Goal: Task Accomplishment & Management: Complete application form

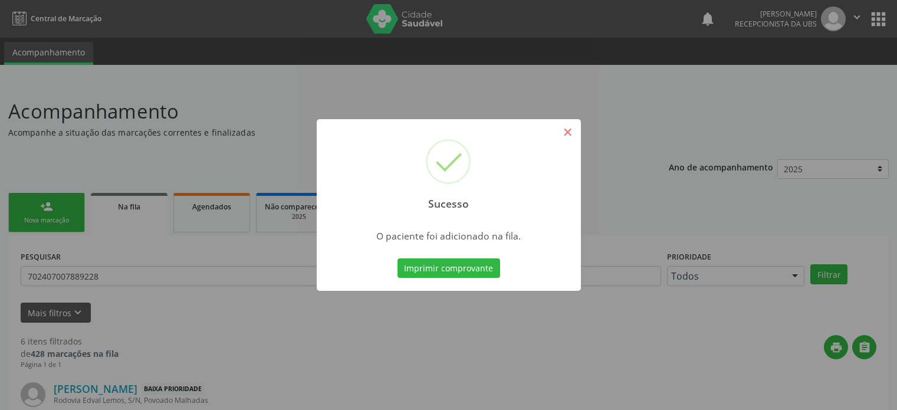
scroll to position [71, 0]
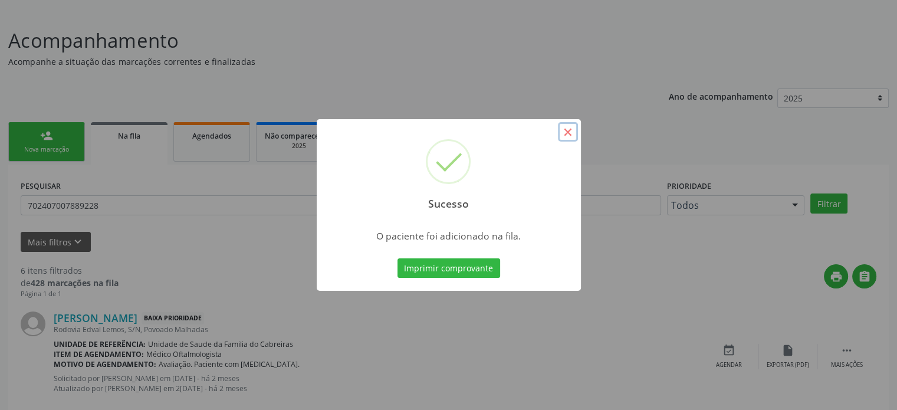
click at [571, 135] on button "×" at bounding box center [568, 132] width 20 height 20
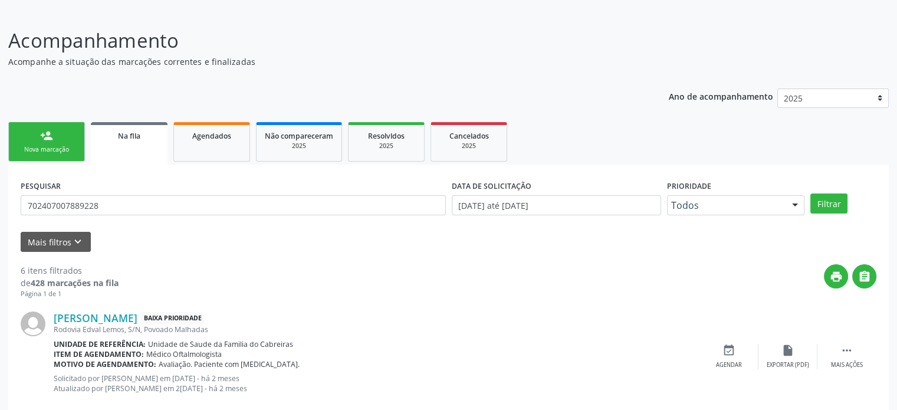
click at [61, 134] on link "person_add Nova marcação" at bounding box center [46, 142] width 77 height 40
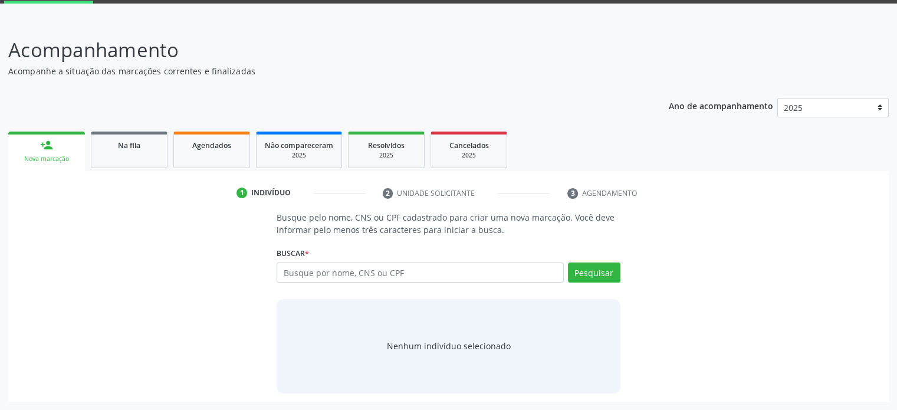
scroll to position [61, 0]
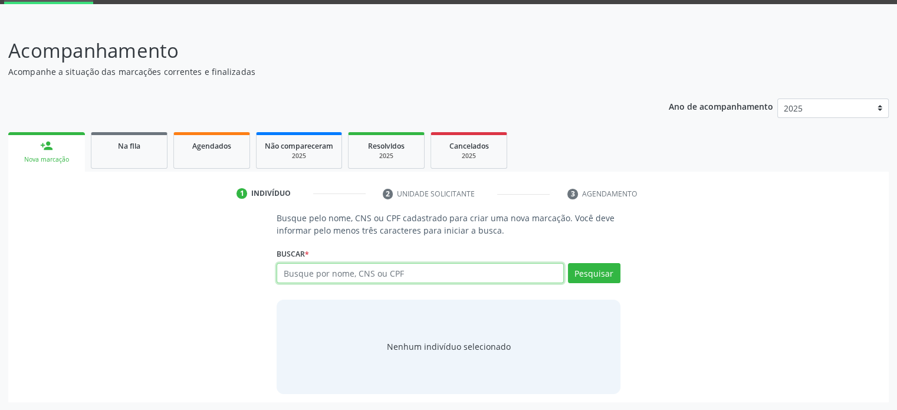
click at [302, 273] on input "text" at bounding box center [420, 273] width 287 height 20
paste input "705404436971491"
type input "705404436971491"
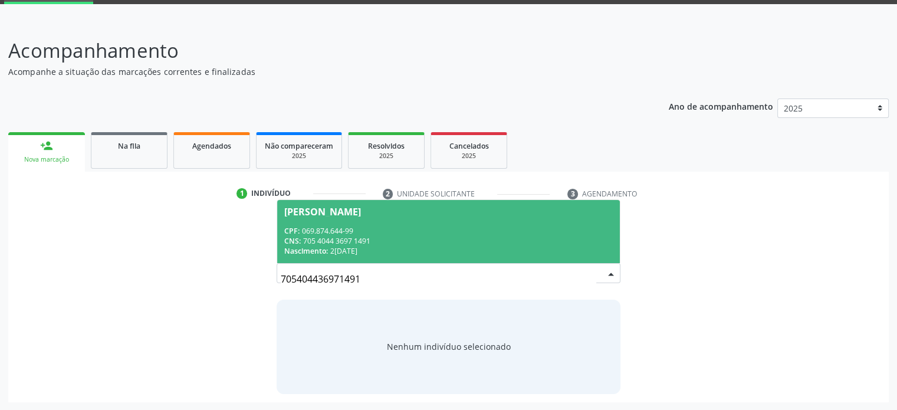
click at [513, 224] on span "[PERSON_NAME] CPF: 069.874.644-99 CNS: 705 4044 3697 1491 Nascimento: [DATE]" at bounding box center [448, 231] width 342 height 63
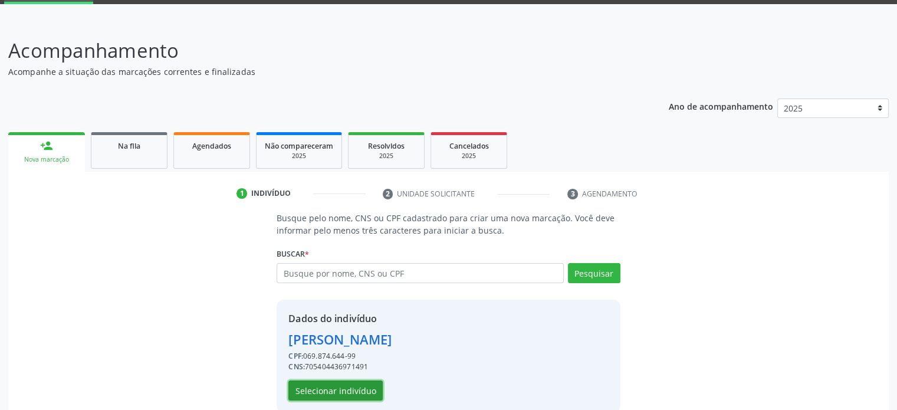
click at [349, 389] on button "Selecionar indivíduo" at bounding box center [335, 390] width 94 height 20
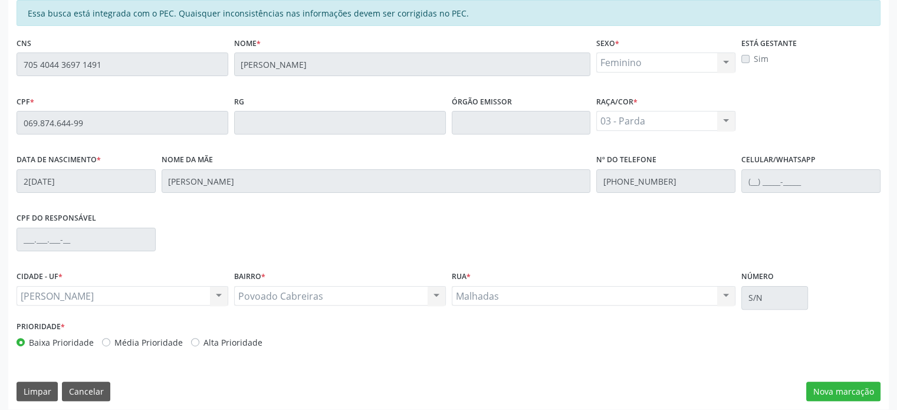
scroll to position [275, 0]
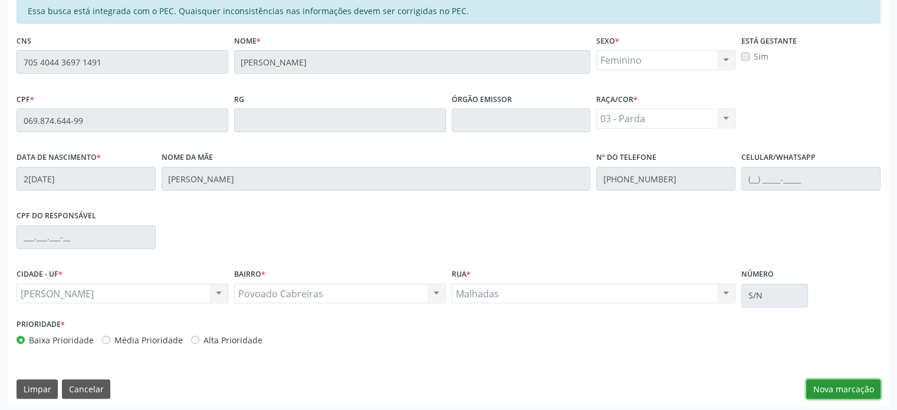
click at [817, 383] on button "Nova marcação" at bounding box center [843, 389] width 74 height 20
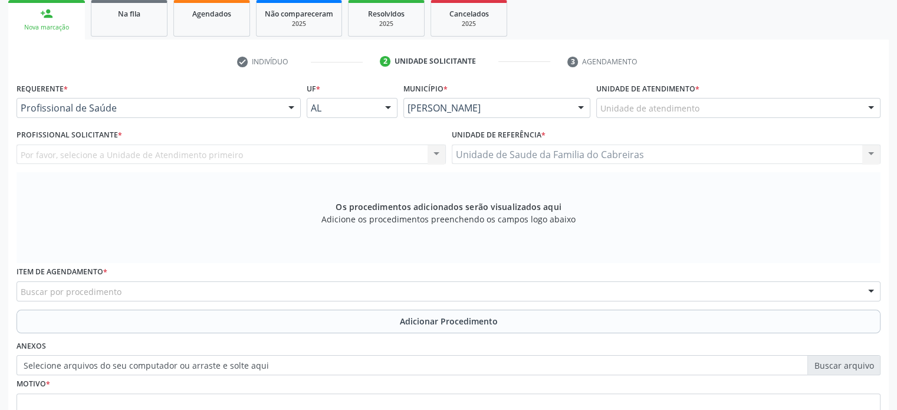
scroll to position [189, 0]
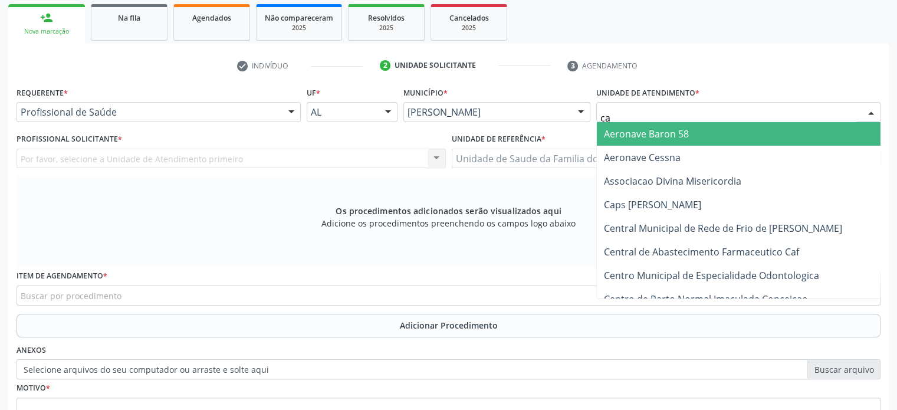
type input "cab"
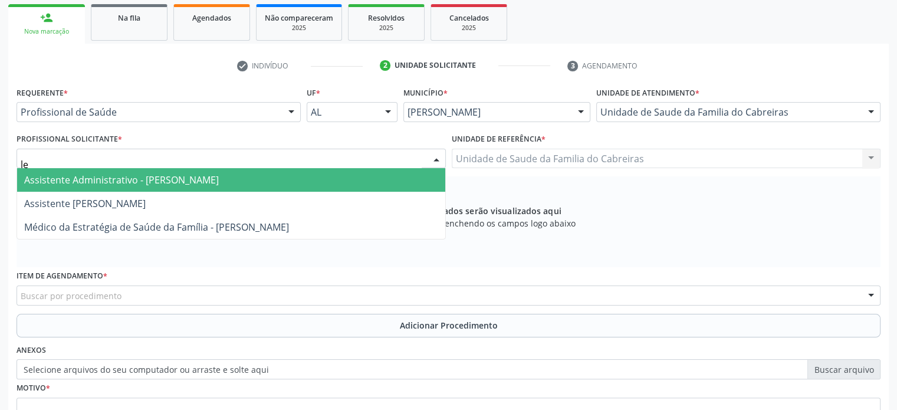
type input "let"
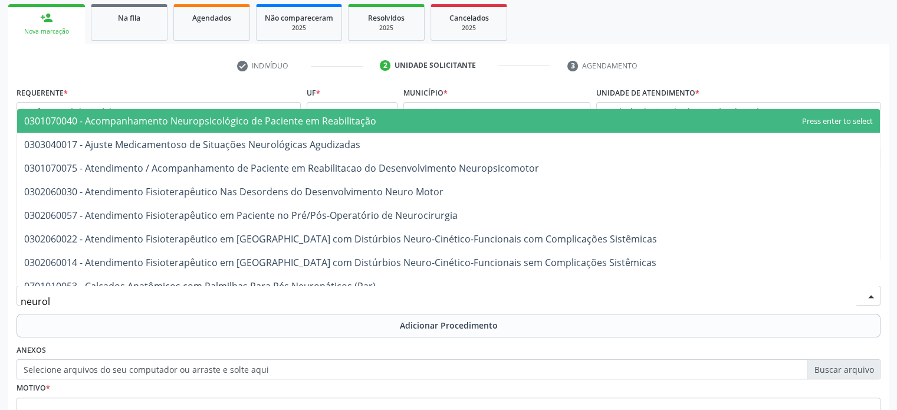
type input "neurolo"
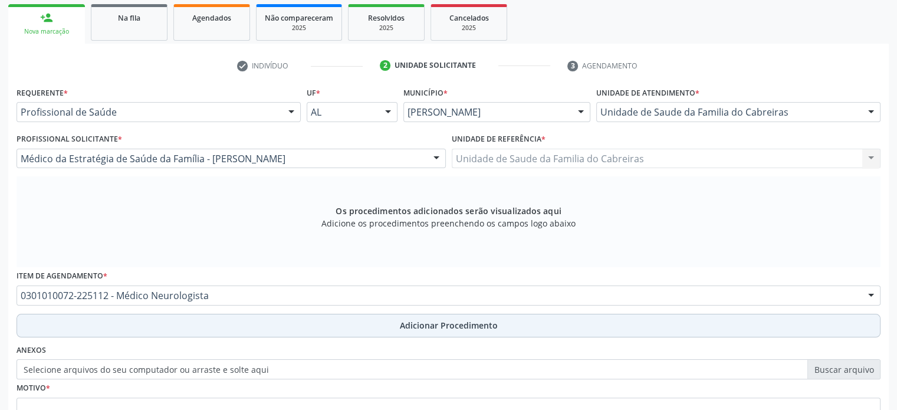
click at [562, 317] on button "Adicionar Procedimento" at bounding box center [449, 326] width 864 height 24
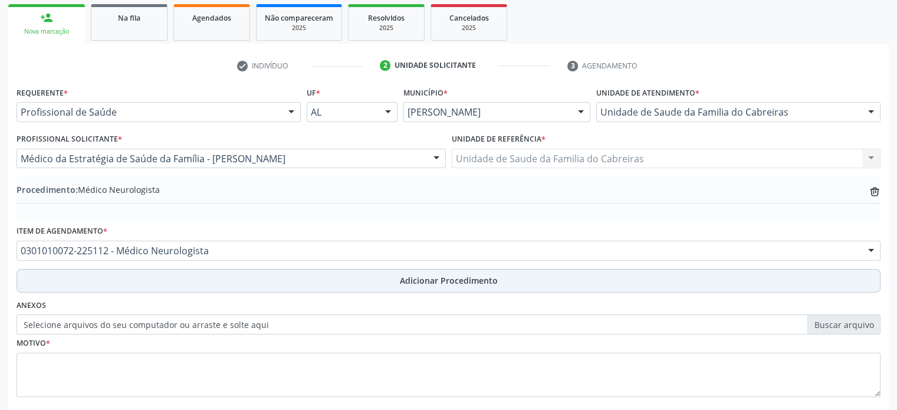
scroll to position [252, 0]
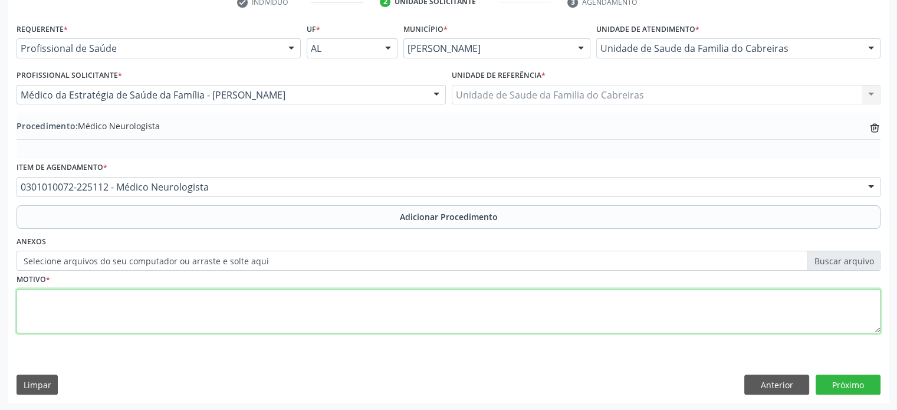
click at [573, 316] on textarea at bounding box center [449, 311] width 864 height 45
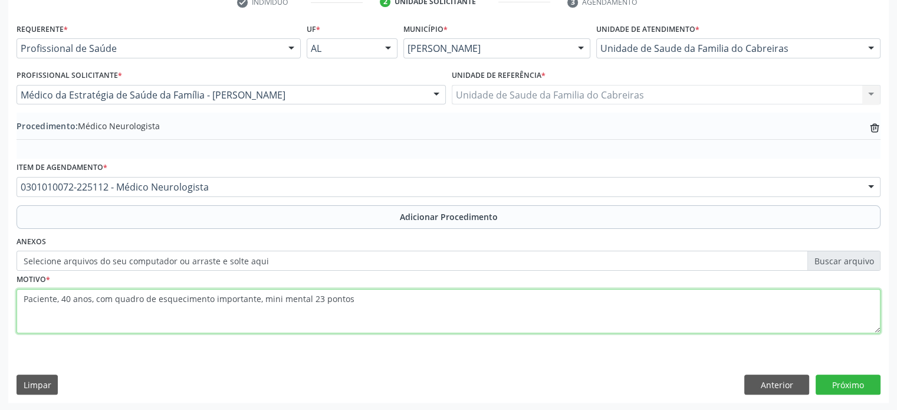
type textarea "Paciente, 40 anos, com quadro de esquecimento importante, mini mental 23 pontos"
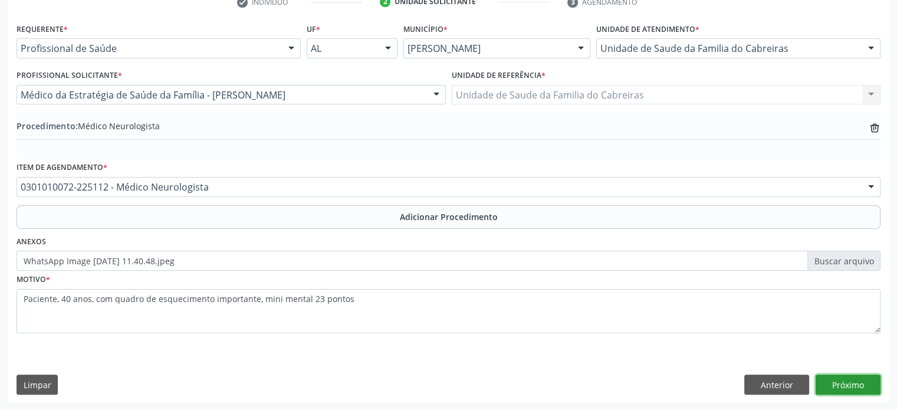
click at [855, 389] on button "Próximo" at bounding box center [848, 384] width 65 height 20
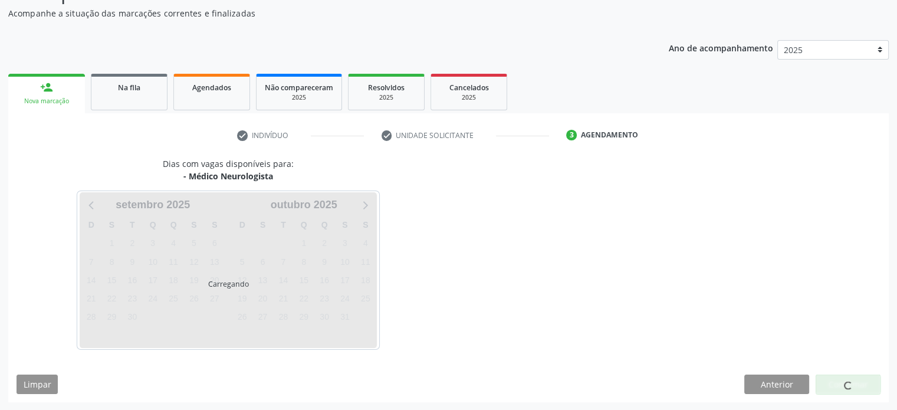
scroll to position [153, 0]
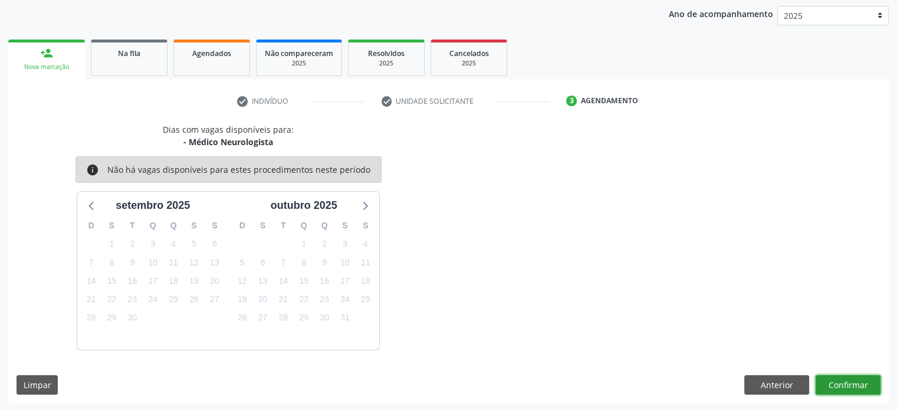
click at [855, 389] on button "Confirmar" at bounding box center [848, 385] width 65 height 20
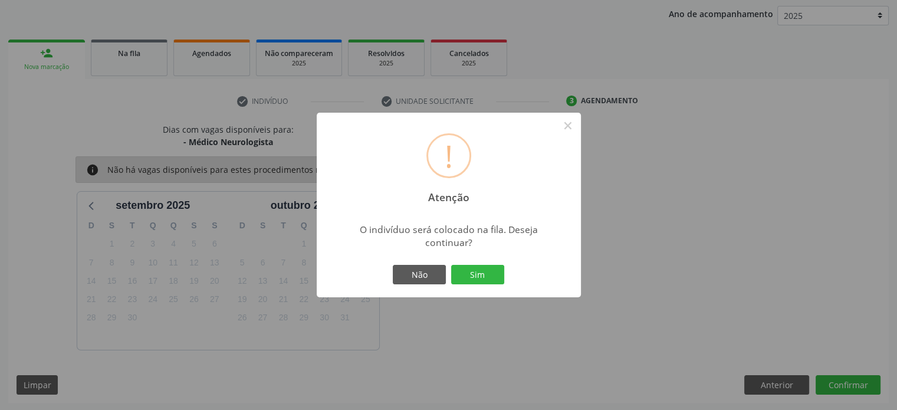
click at [451, 265] on button "Sim" at bounding box center [477, 275] width 53 height 20
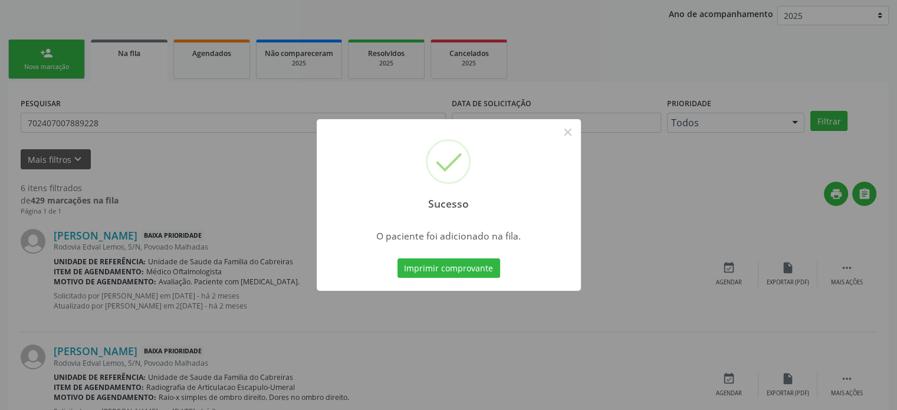
scroll to position [0, 0]
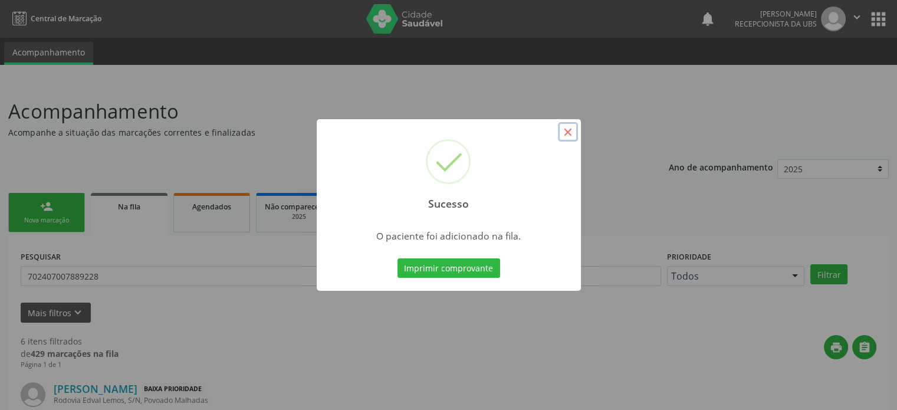
click at [560, 138] on button "×" at bounding box center [568, 132] width 20 height 20
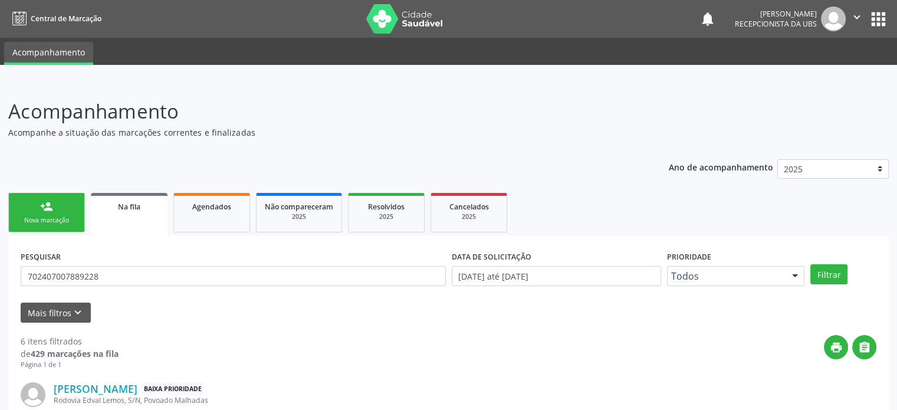
click at [37, 210] on link "person_add Nova marcação" at bounding box center [46, 213] width 77 height 40
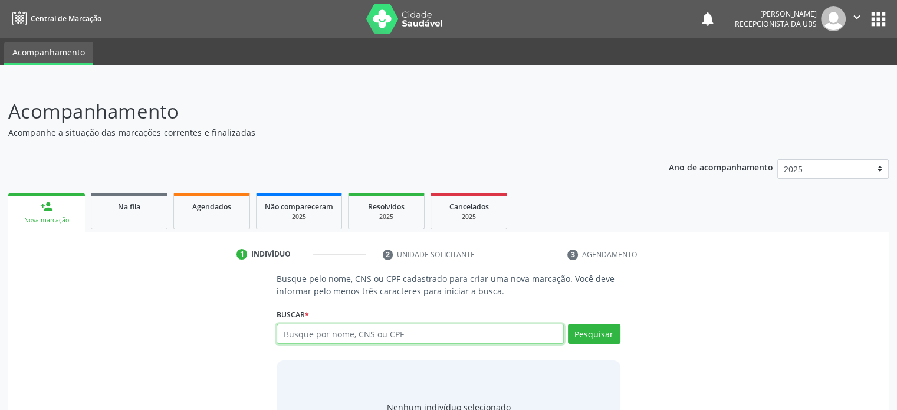
click at [365, 330] on input "text" at bounding box center [420, 334] width 287 height 20
paste input "705404436971491"
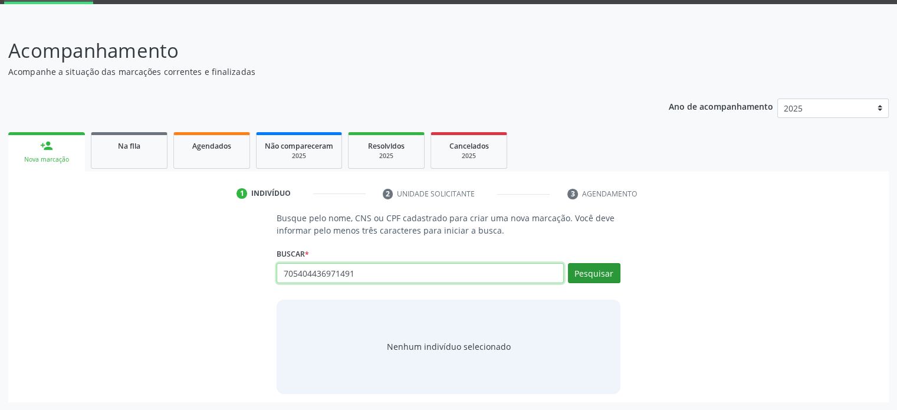
type input "705404436971491"
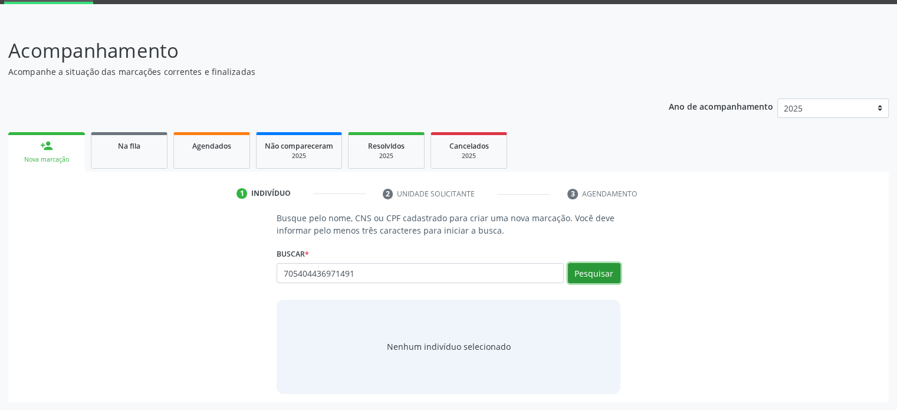
click at [609, 265] on button "Pesquisar" at bounding box center [594, 273] width 52 height 20
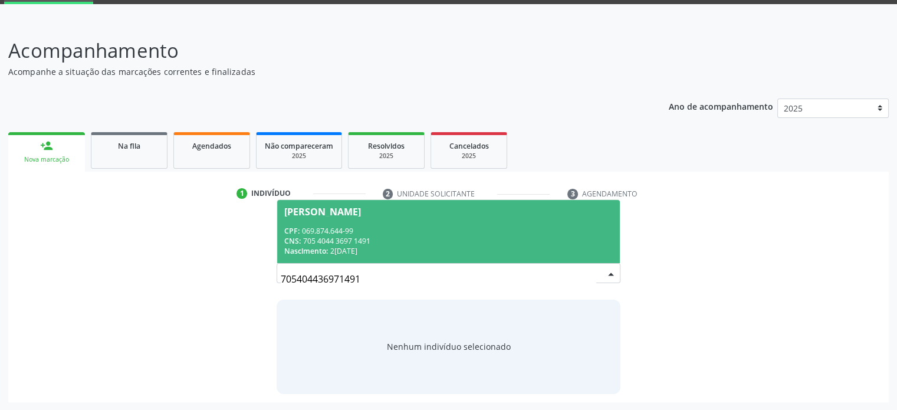
click at [450, 231] on div "CPF: 069.874.644-99" at bounding box center [448, 231] width 328 height 10
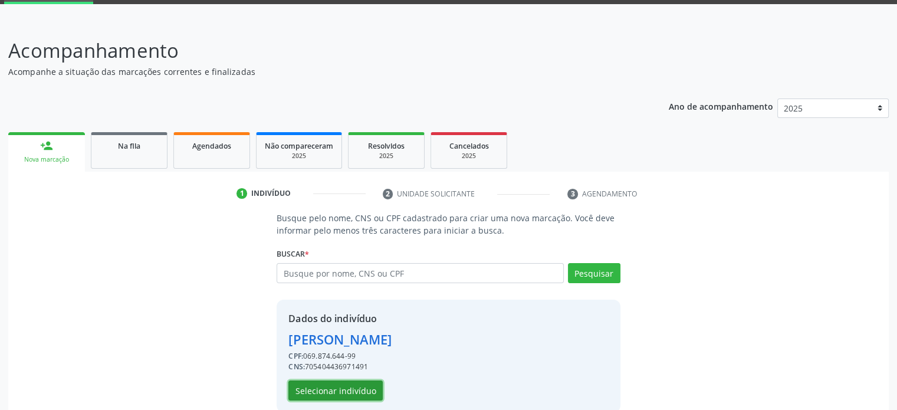
click at [358, 386] on button "Selecionar indivíduo" at bounding box center [335, 390] width 94 height 20
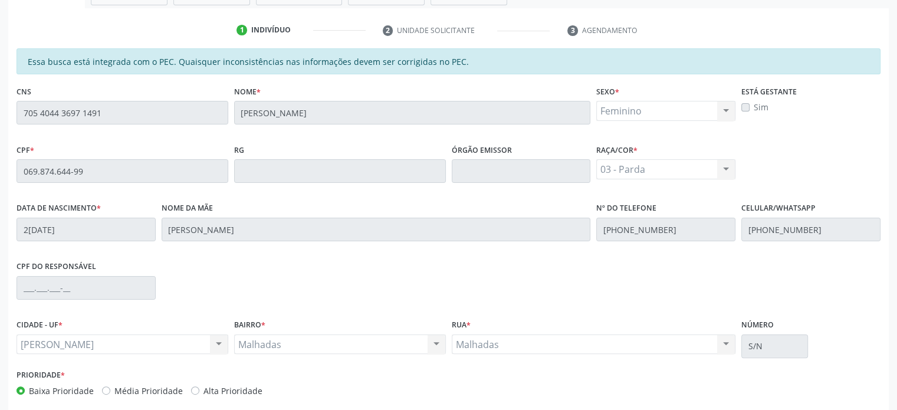
scroll to position [280, 0]
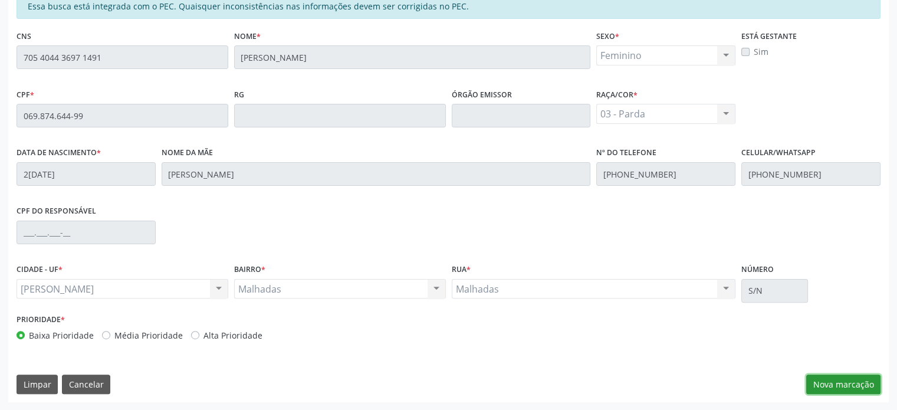
click at [844, 382] on button "Nova marcação" at bounding box center [843, 384] width 74 height 20
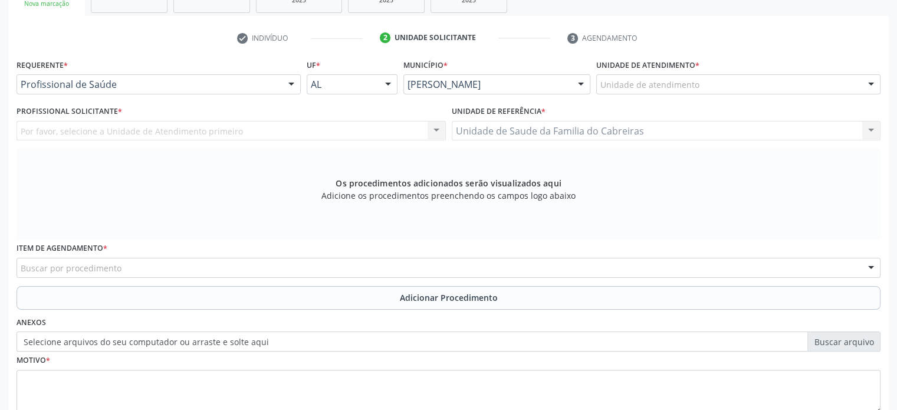
scroll to position [216, 0]
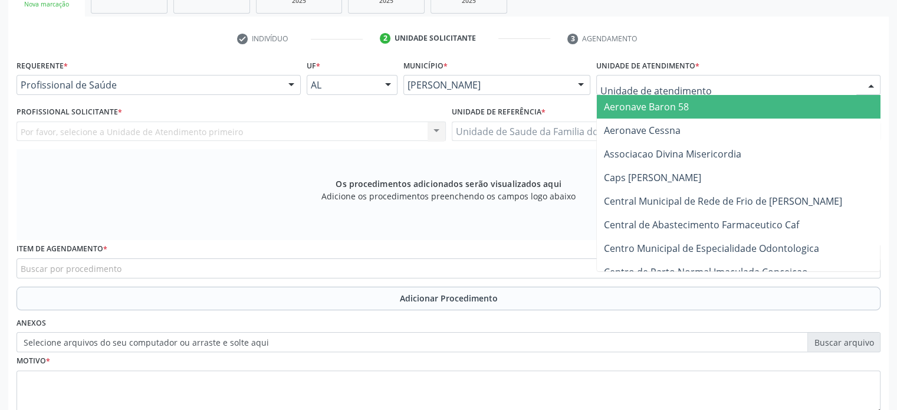
click at [730, 77] on div at bounding box center [738, 85] width 284 height 20
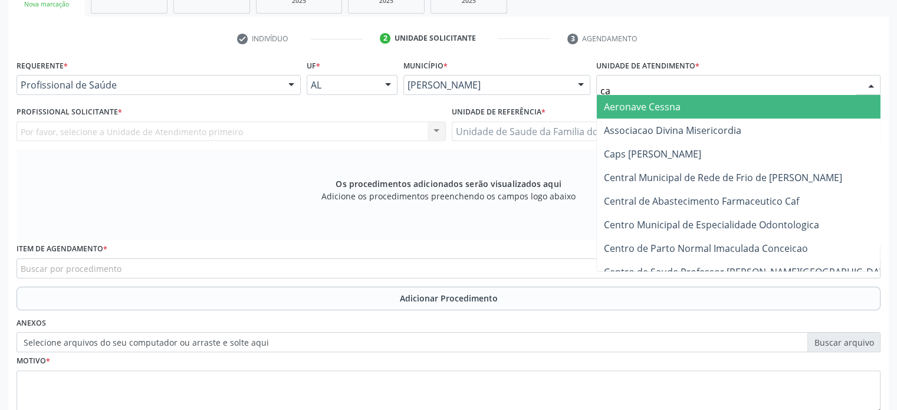
type input "cab"
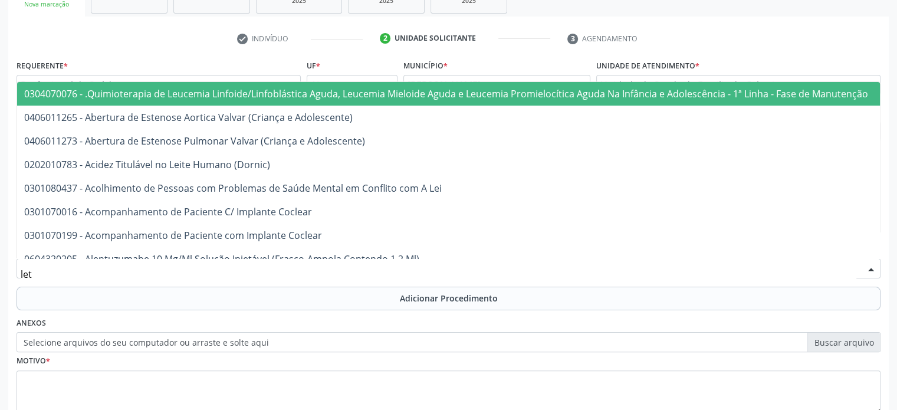
type input "leti"
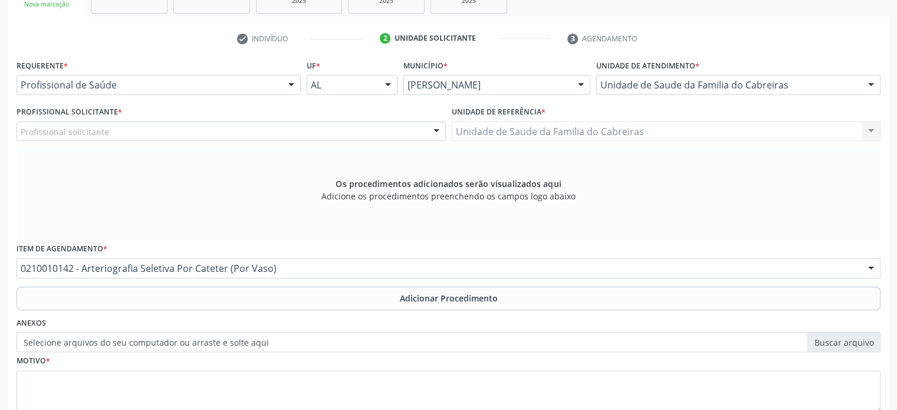
click at [402, 127] on div "Profissional solicitante" at bounding box center [231, 131] width 429 height 20
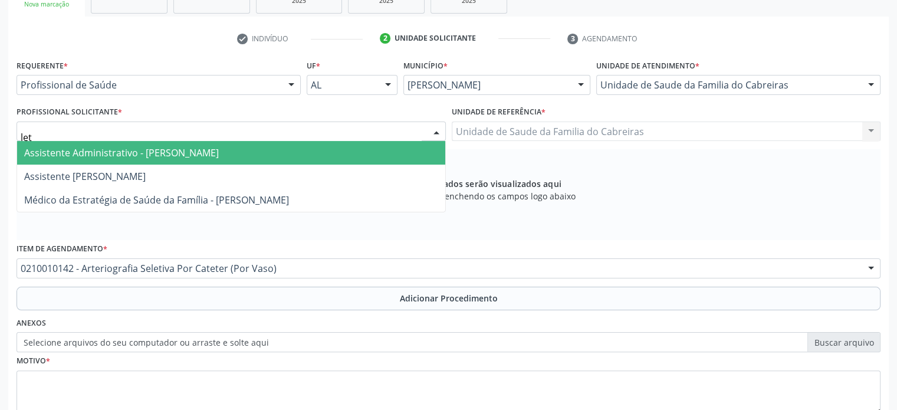
type input "leti"
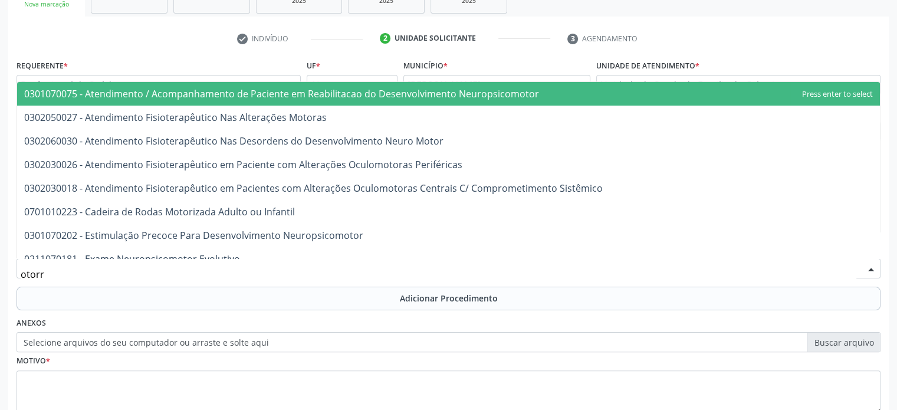
type input "otorri"
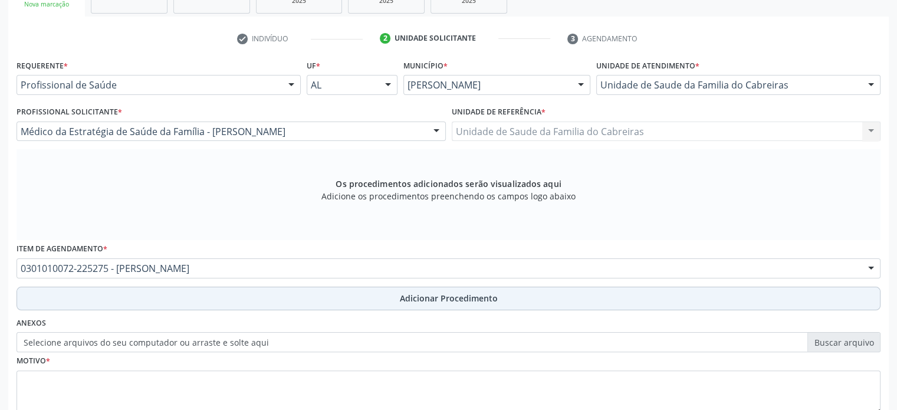
click at [238, 309] on button "Adicionar Procedimento" at bounding box center [449, 299] width 864 height 24
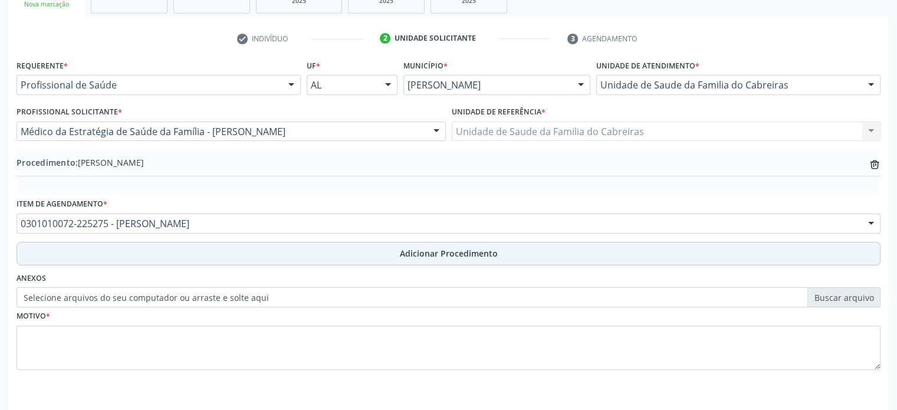
scroll to position [252, 0]
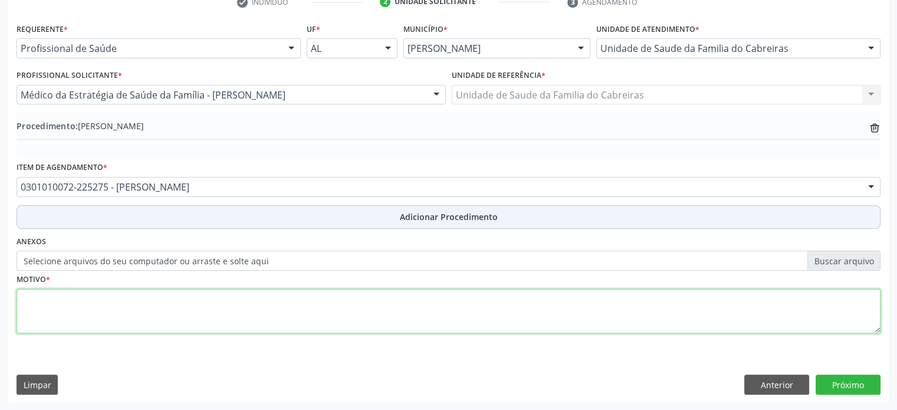
click at [238, 309] on textarea at bounding box center [449, 311] width 864 height 45
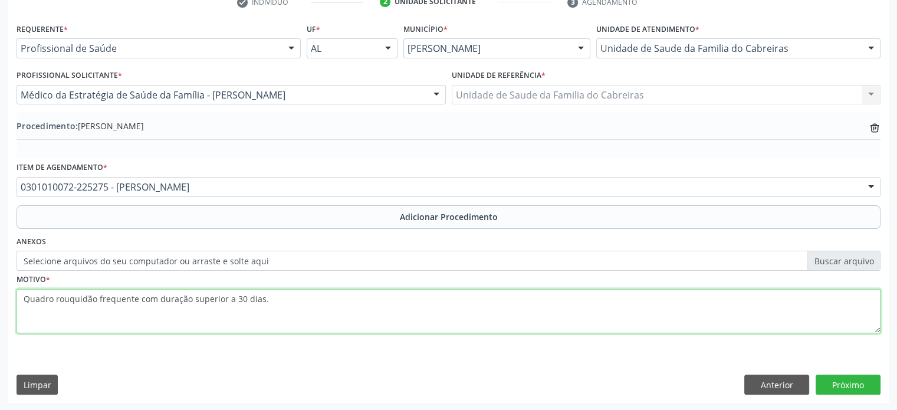
type textarea "Quadro rouquidão frequente com duração superior a 30 dias."
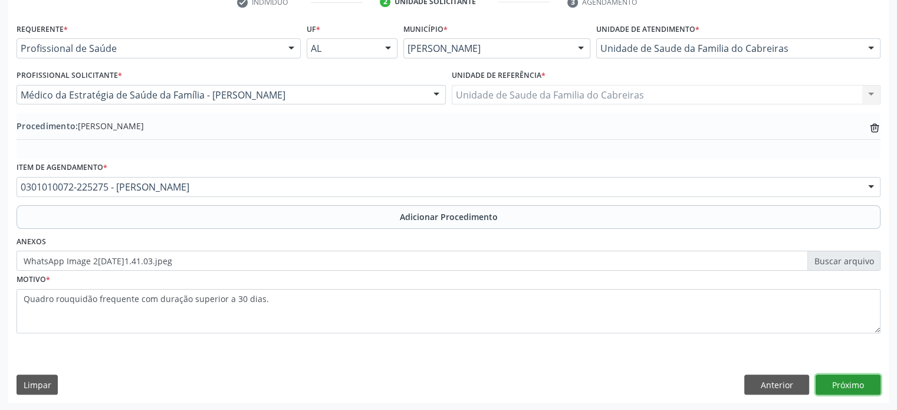
click at [849, 388] on button "Próximo" at bounding box center [848, 384] width 65 height 20
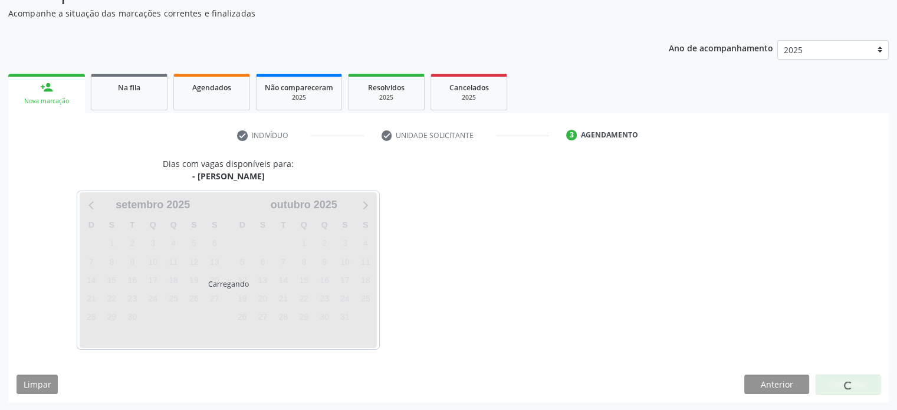
scroll to position [153, 0]
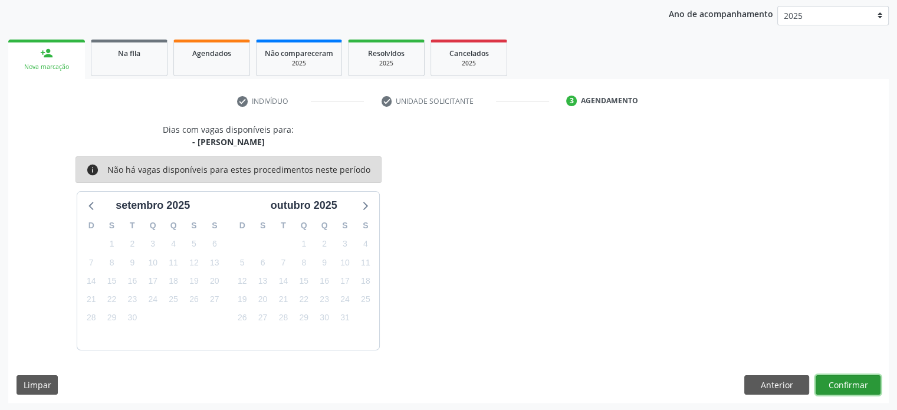
click at [849, 388] on button "Confirmar" at bounding box center [848, 385] width 65 height 20
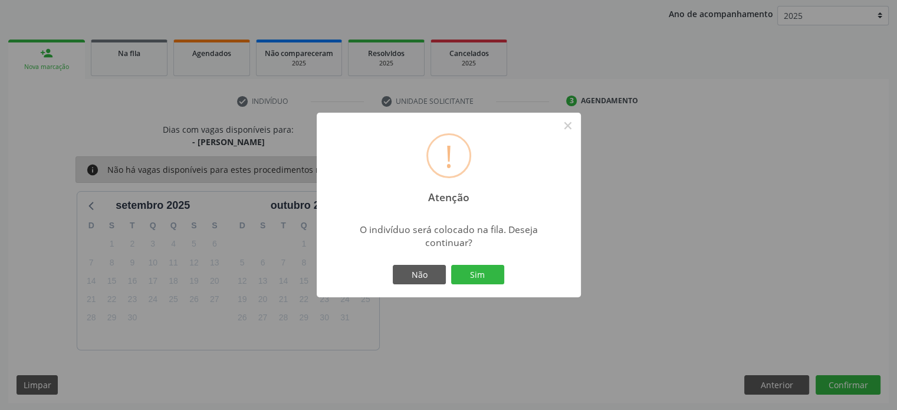
click at [451, 265] on button "Sim" at bounding box center [477, 275] width 53 height 20
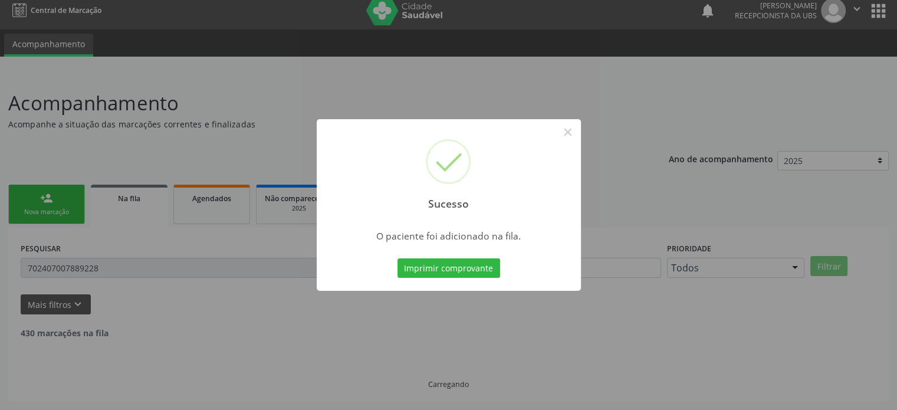
scroll to position [0, 0]
